Goal: Navigation & Orientation: Find specific page/section

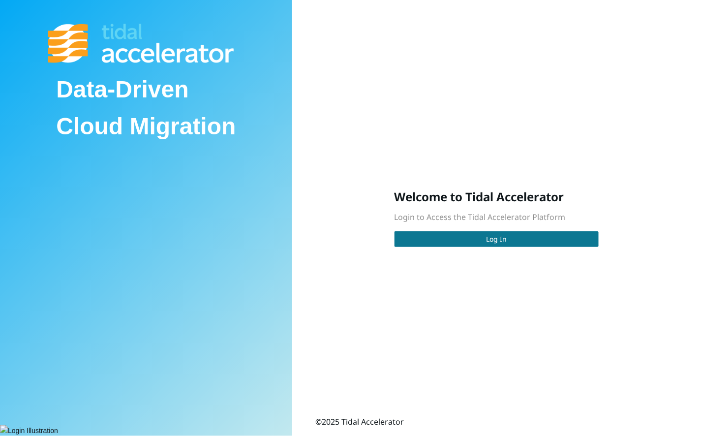
click at [471, 239] on button "Log In" at bounding box center [496, 239] width 205 height 16
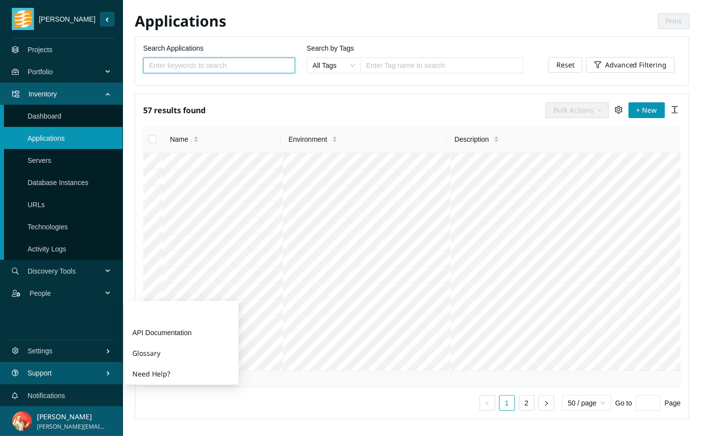
click at [170, 311] on link "Guides" at bounding box center [181, 312] width 98 height 20
